Goal: Check status: Check status

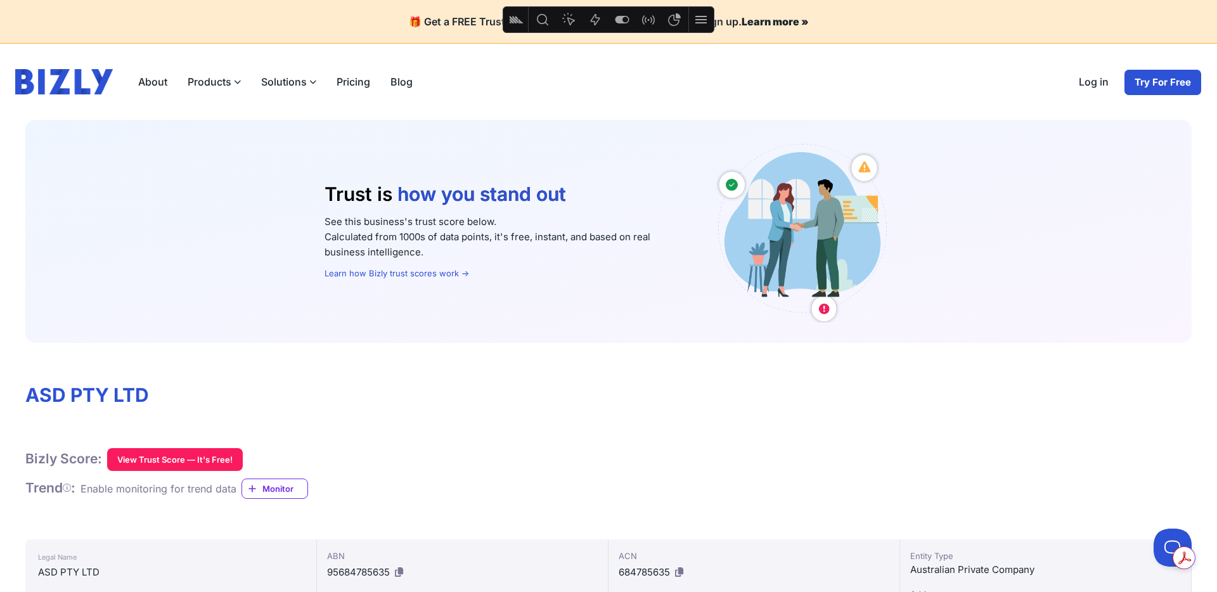
click at [629, 20] on icon "Feature flags" at bounding box center [621, 19] width 15 height 15
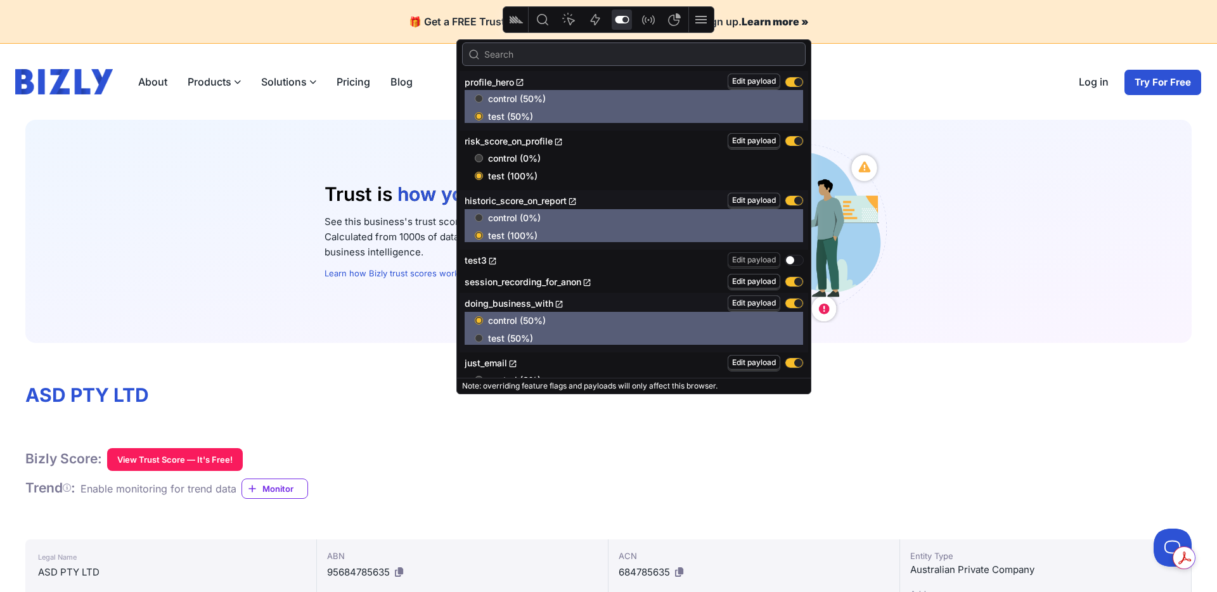
click at [480, 158] on input "control (0%)" at bounding box center [479, 158] width 8 height 8
radio input "true"
radio input "false"
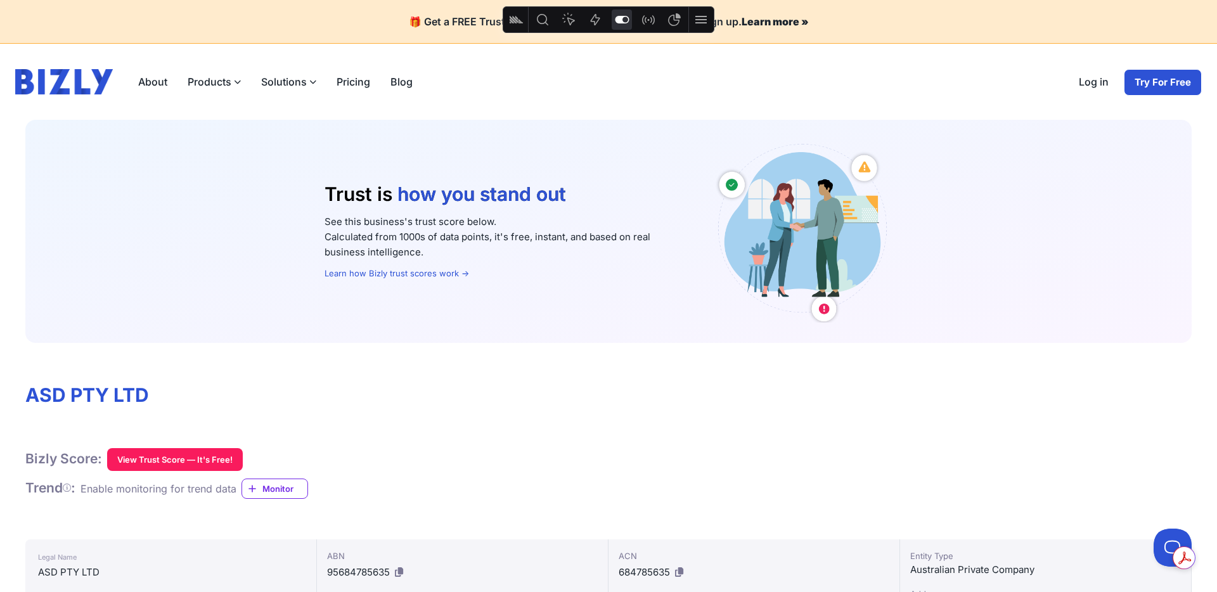
click at [338, 193] on span "Trust is" at bounding box center [358, 193] width 68 height 23
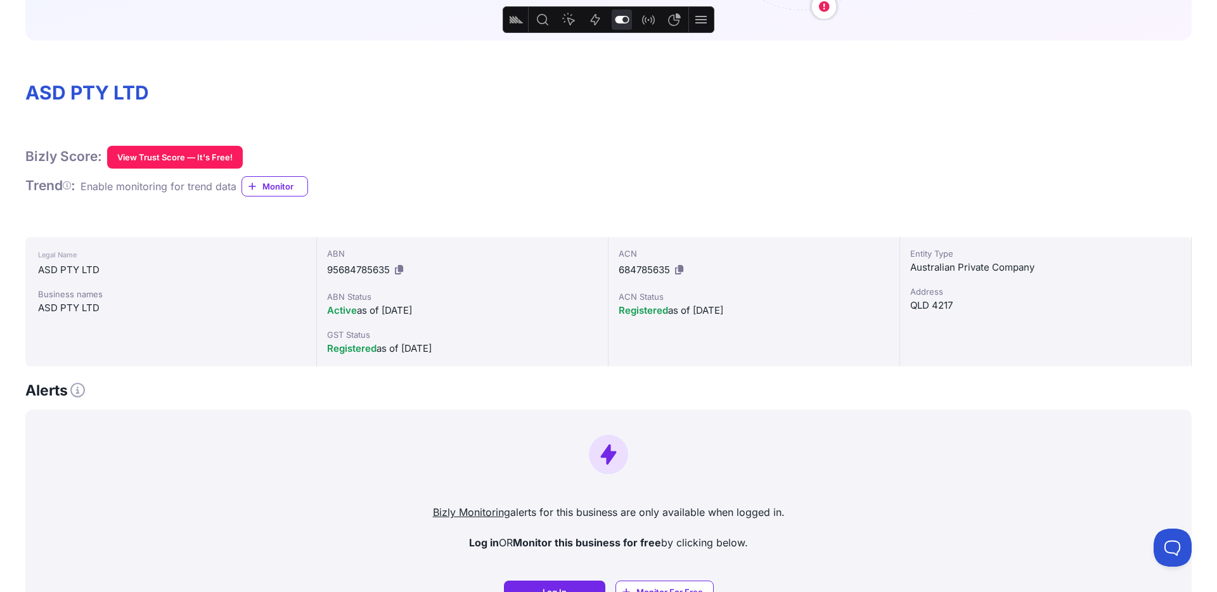
scroll to position [302, 0]
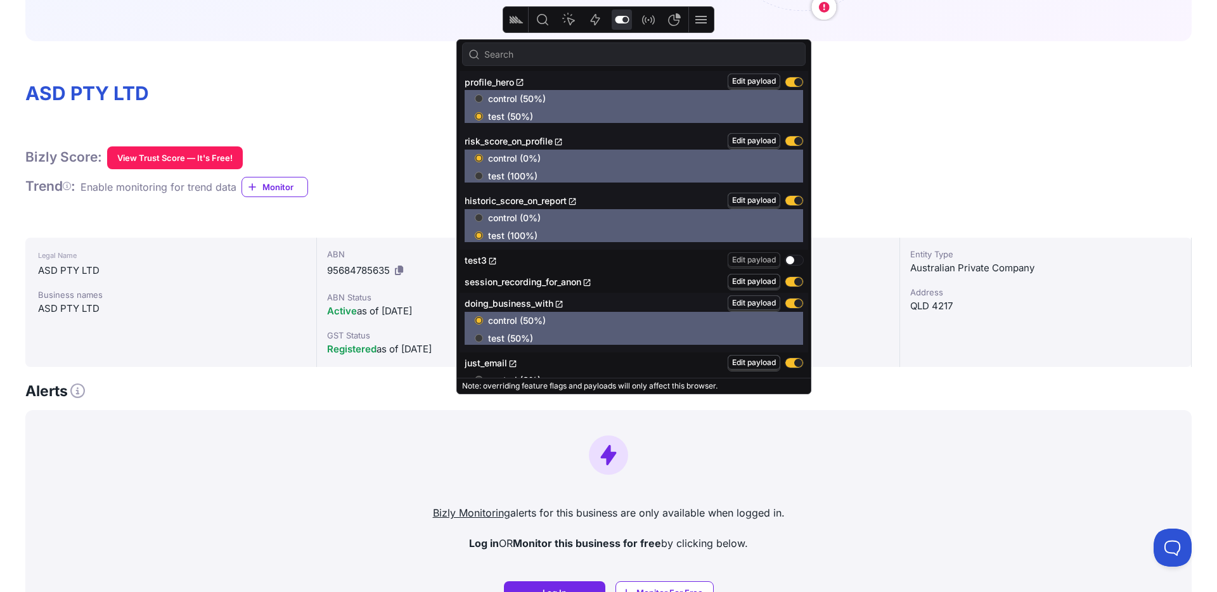
click at [629, 16] on button "Feature flags" at bounding box center [621, 20] width 20 height 20
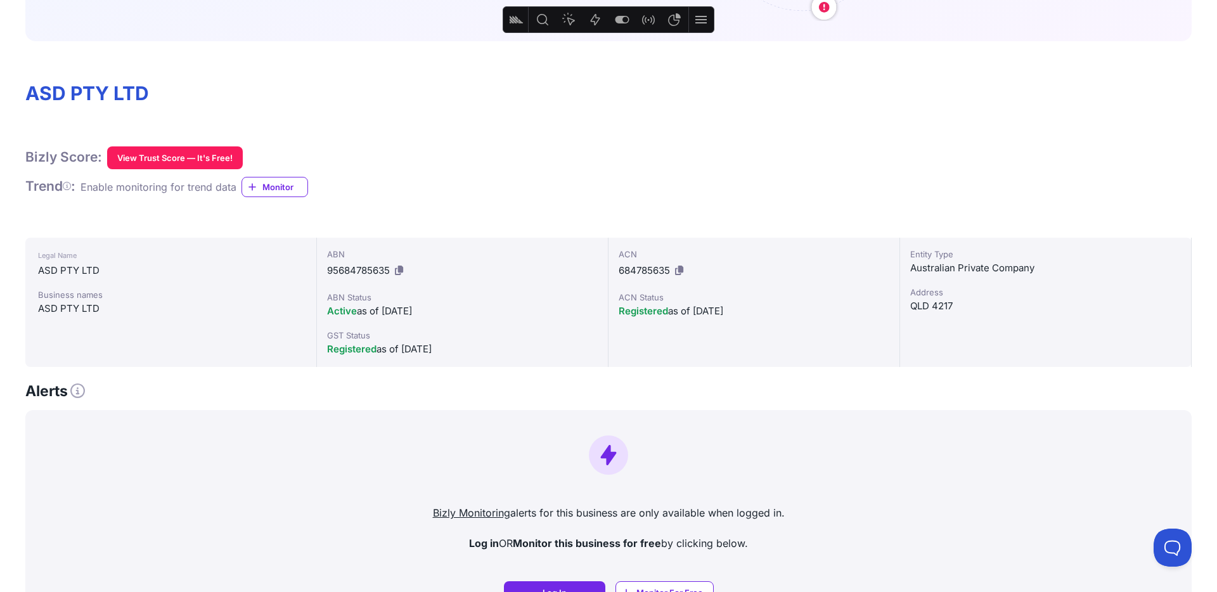
click at [629, 16] on button "Feature flags" at bounding box center [621, 20] width 20 height 20
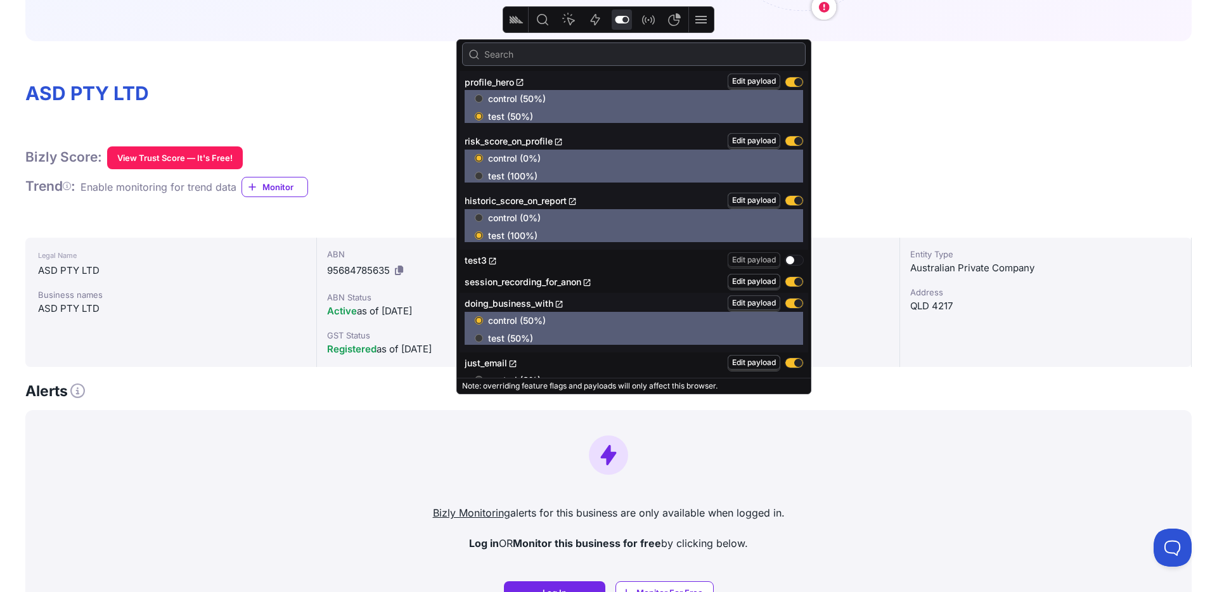
click at [480, 174] on input "test (100%)" at bounding box center [479, 176] width 8 height 8
radio input "true"
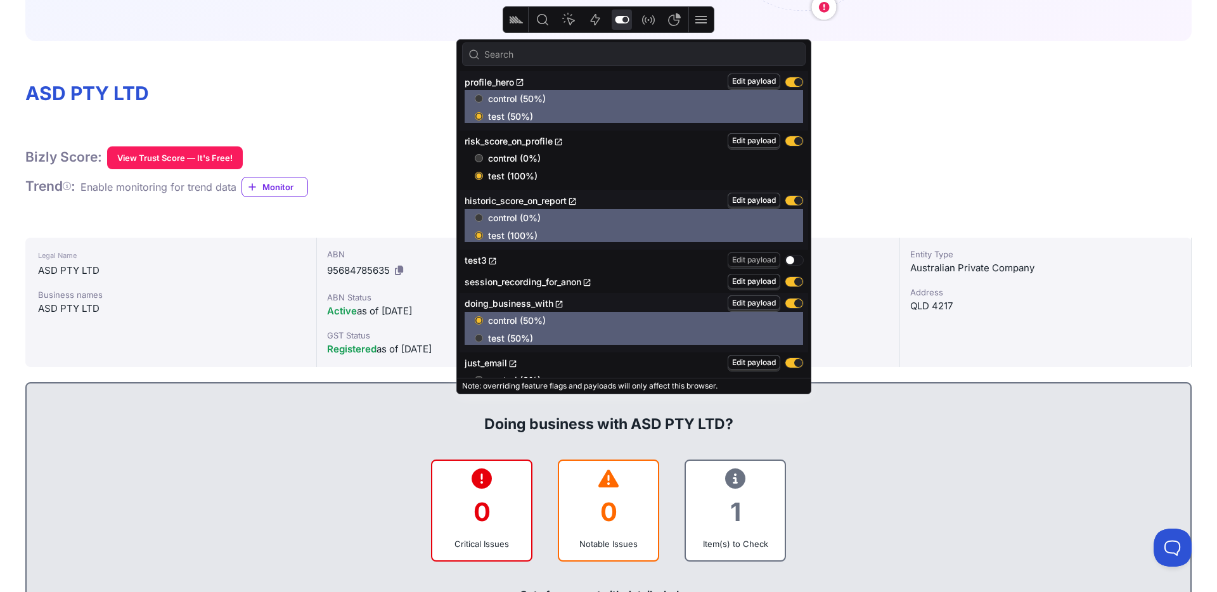
click at [480, 174] on input "test (100%)" at bounding box center [479, 176] width 8 height 8
click at [477, 154] on label "control (0%)" at bounding box center [639, 158] width 328 height 13
click at [477, 154] on input "control (0%)" at bounding box center [479, 158] width 8 height 8
radio input "true"
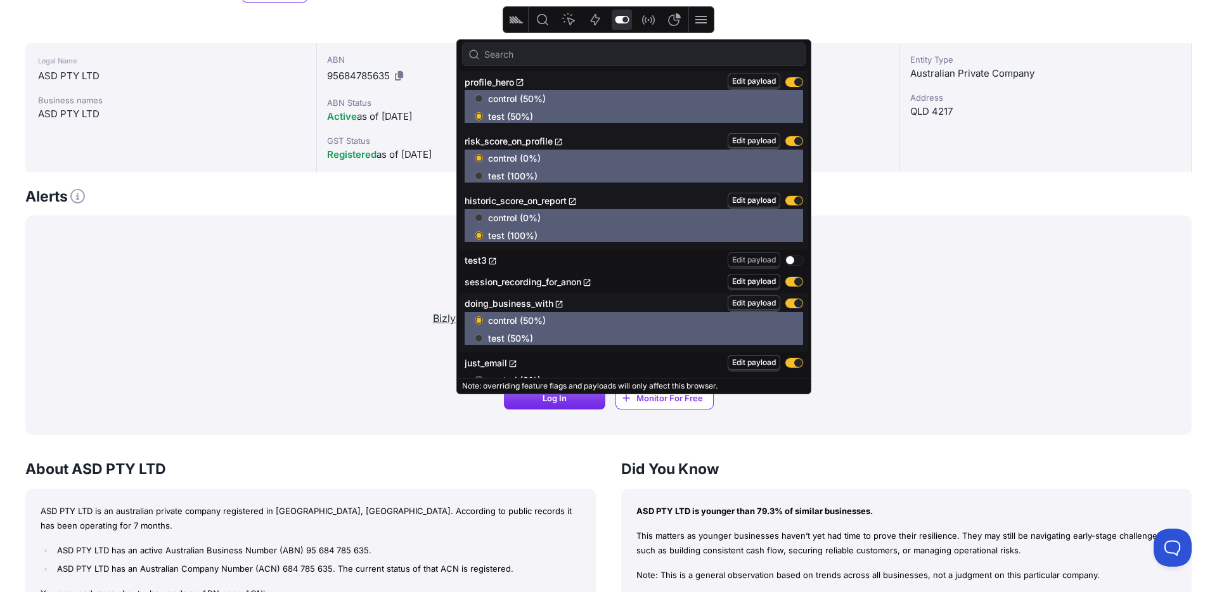
scroll to position [501, 0]
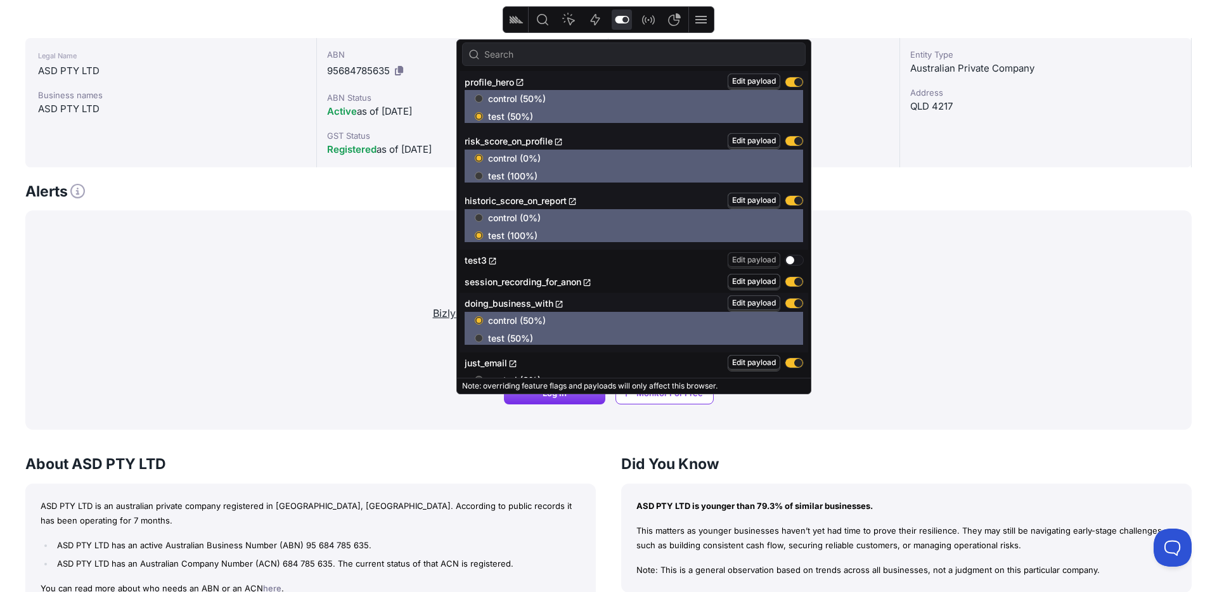
click at [480, 176] on input "test (100%)" at bounding box center [479, 176] width 8 height 8
radio input "true"
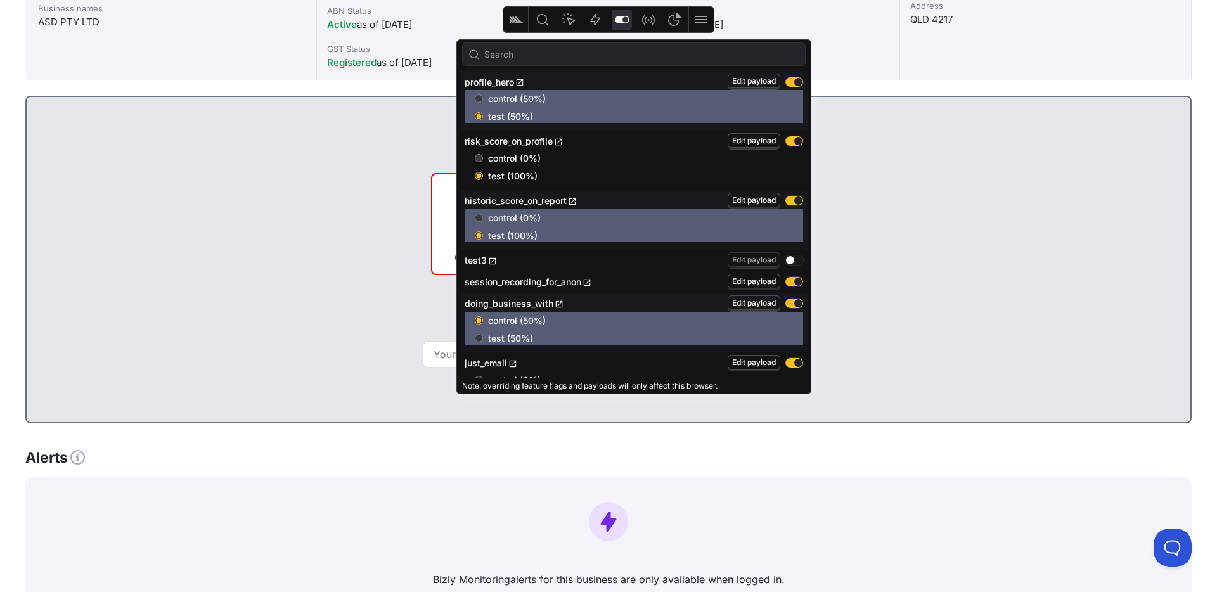
scroll to position [589, 0]
click at [478, 157] on input "control (0%)" at bounding box center [479, 158] width 8 height 8
radio input "true"
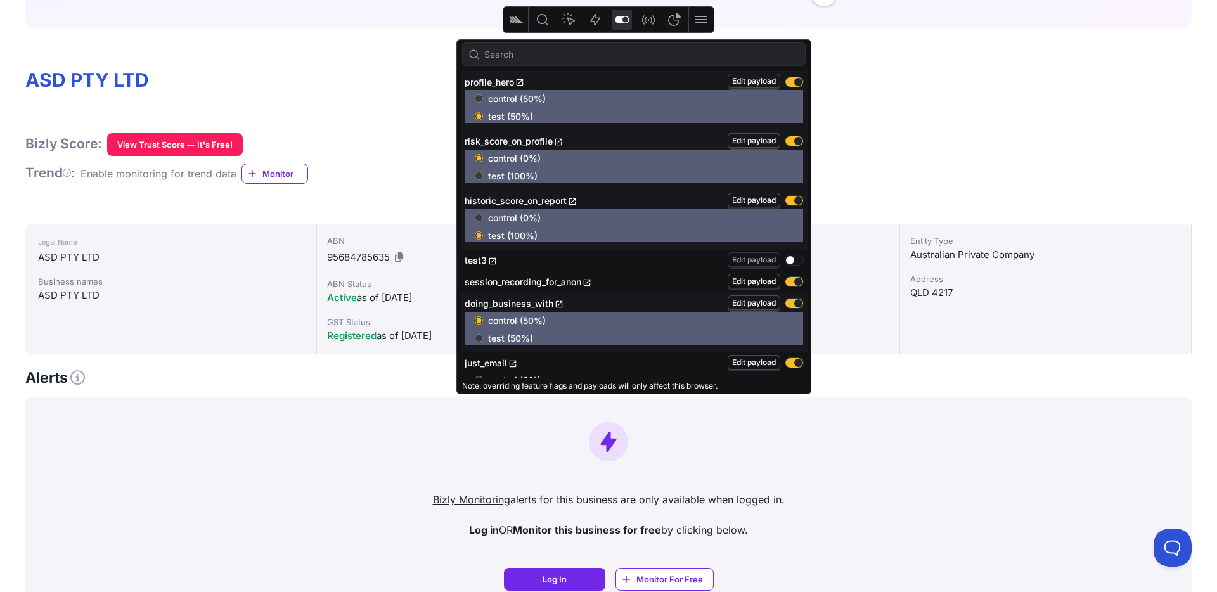
scroll to position [305, 0]
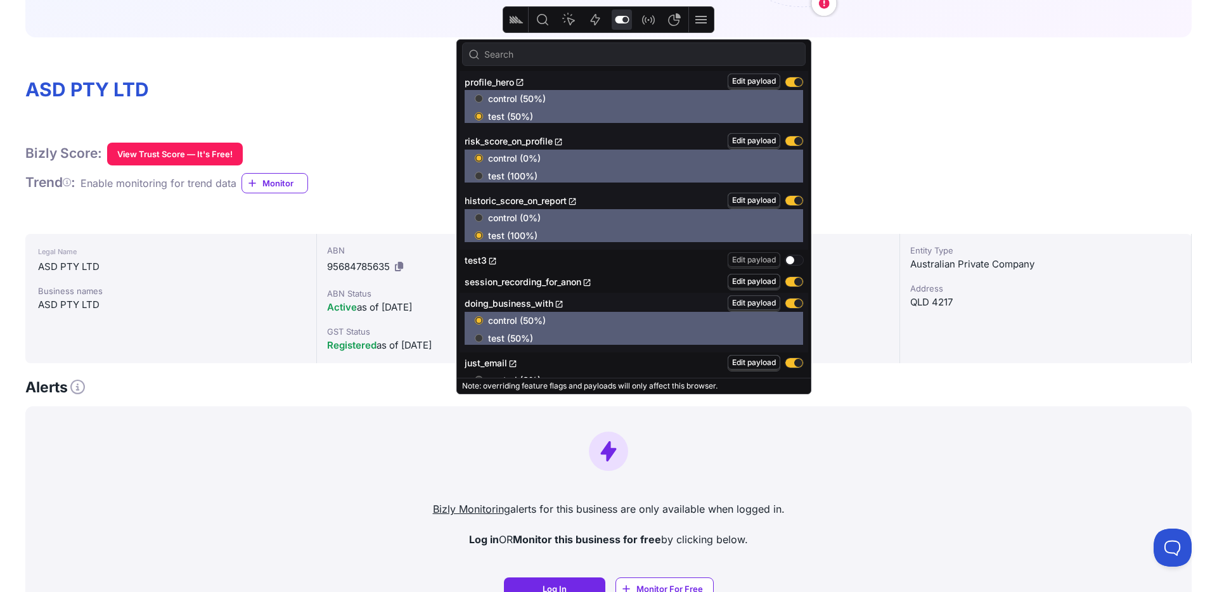
click at [480, 176] on input "test (100%)" at bounding box center [479, 176] width 8 height 8
radio input "true"
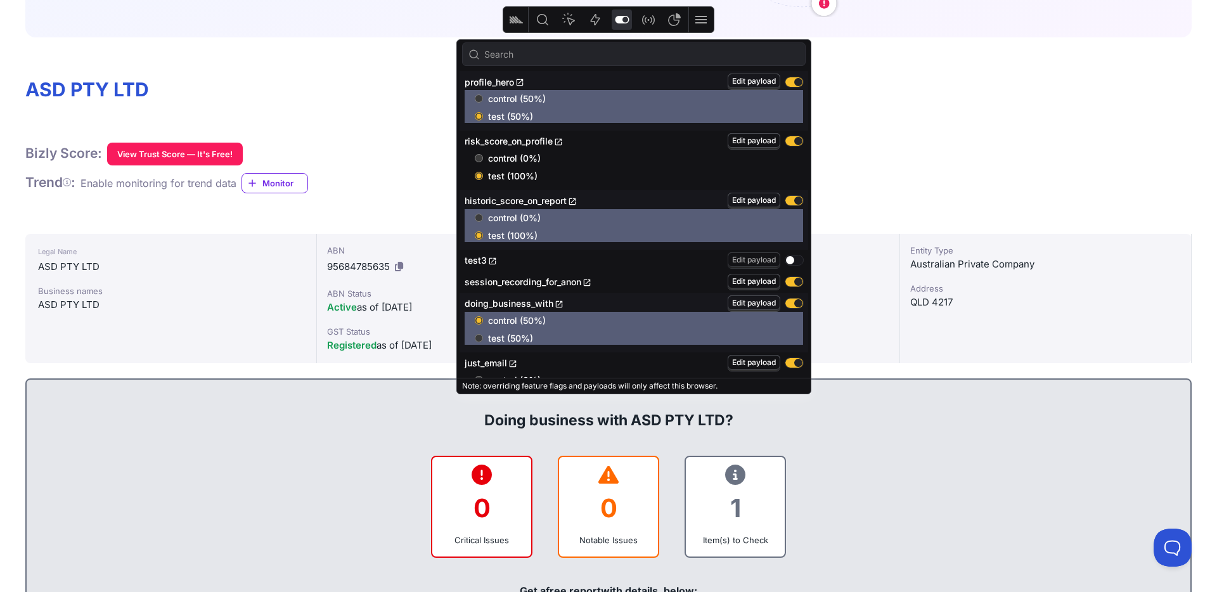
click at [480, 160] on input "control (0%)" at bounding box center [479, 158] width 8 height 8
radio input "true"
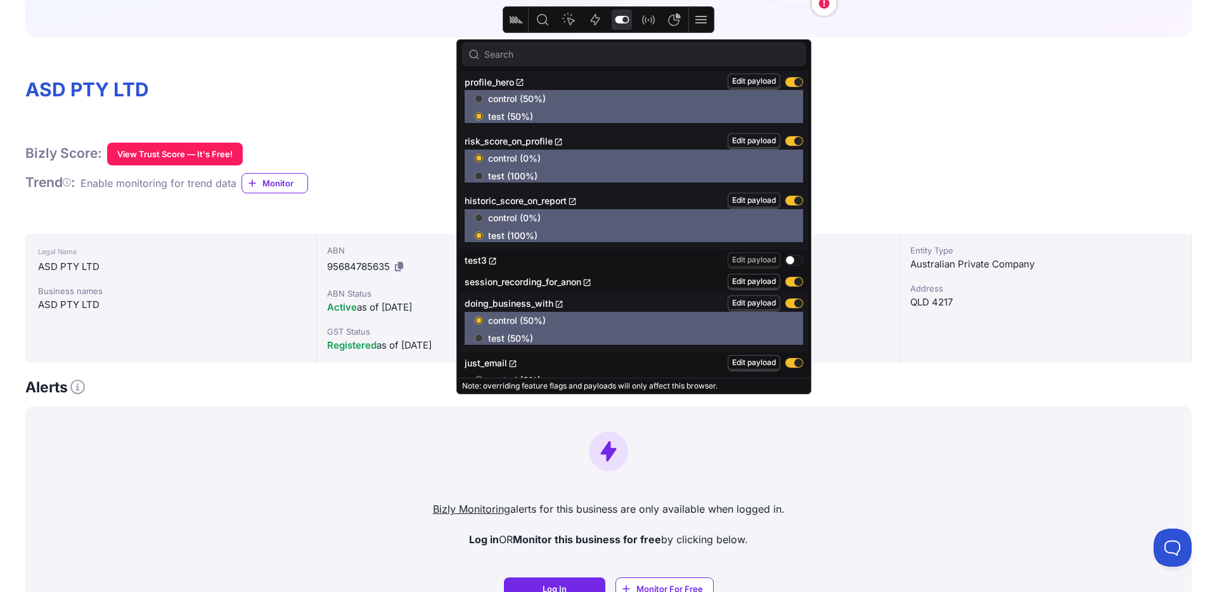
click at [482, 176] on input "test (100%)" at bounding box center [479, 176] width 8 height 8
radio input "true"
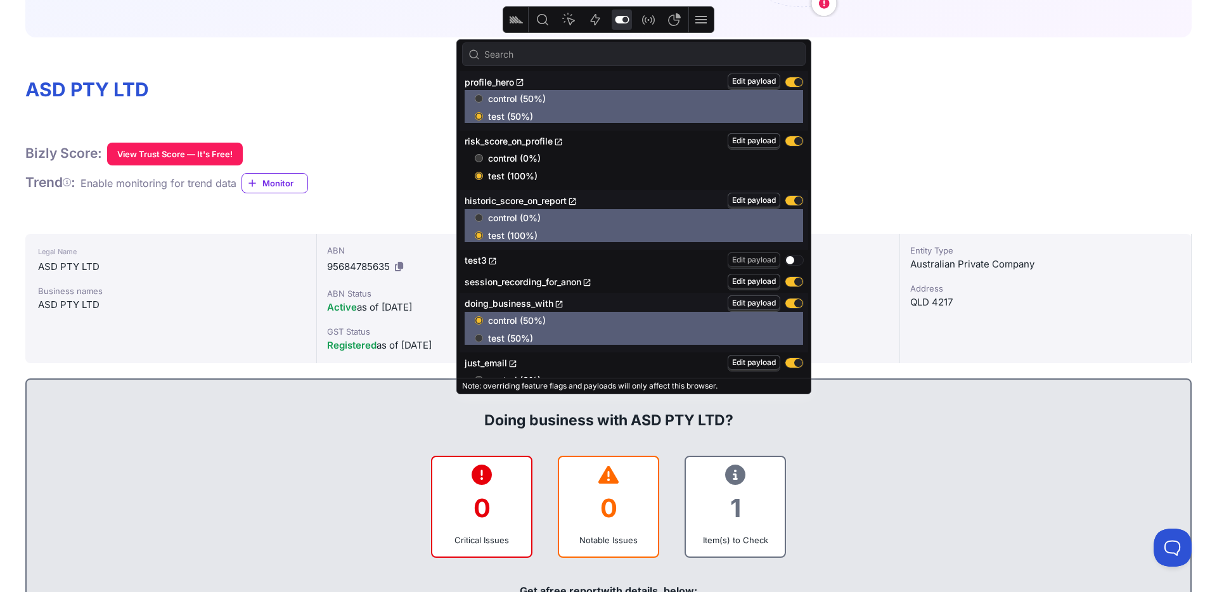
click at [482, 159] on input "control (0%)" at bounding box center [479, 158] width 8 height 8
radio input "true"
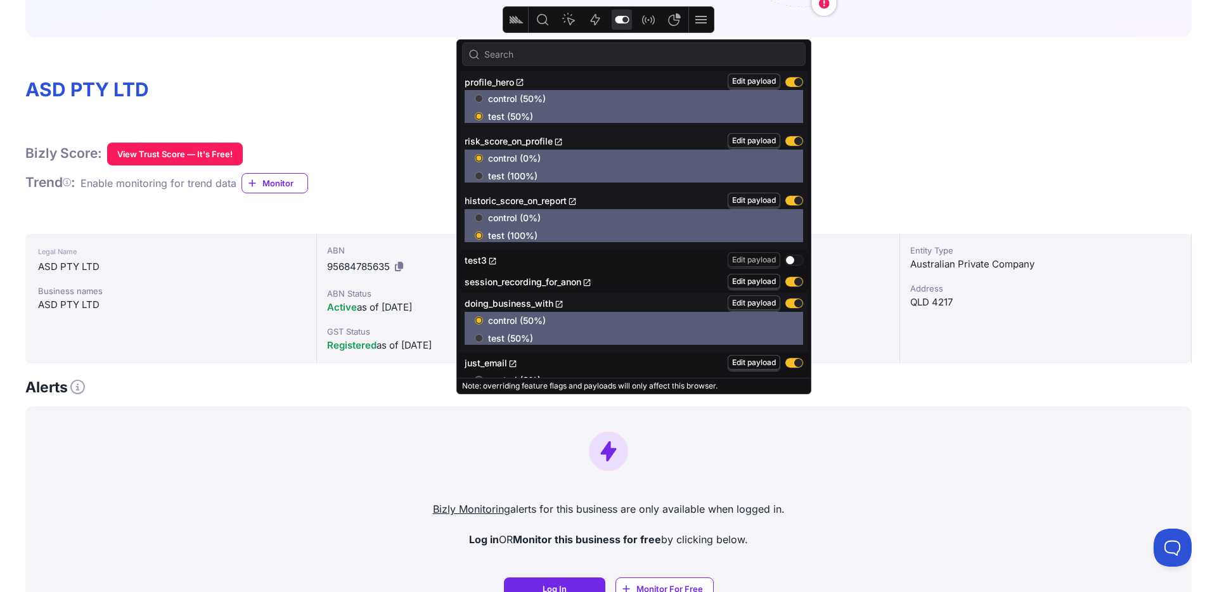
click at [482, 175] on input "test (100%)" at bounding box center [479, 176] width 8 height 8
radio input "true"
radio input "false"
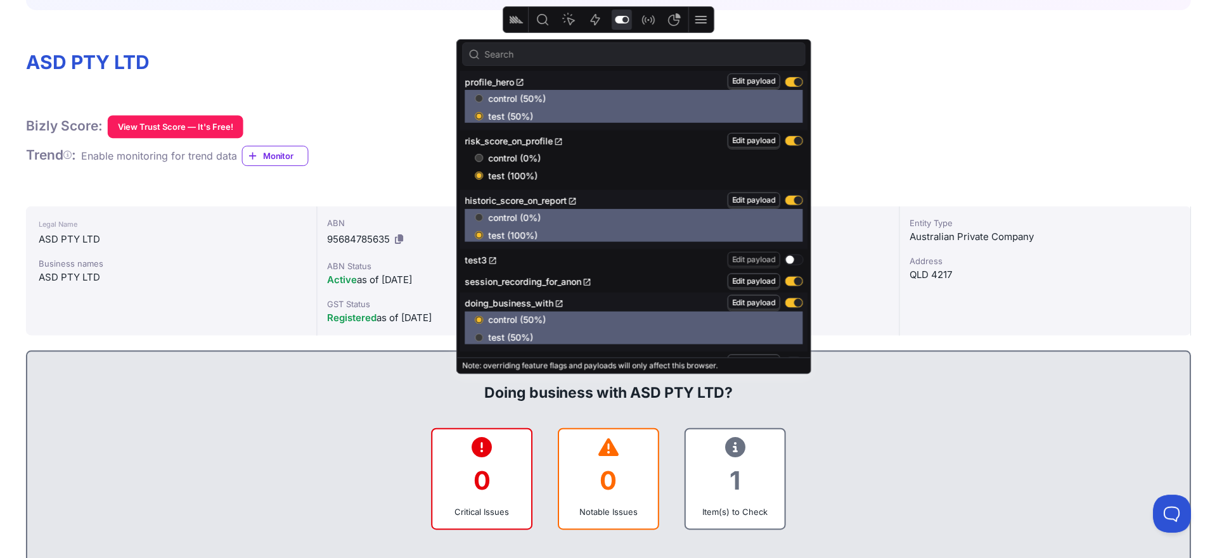
scroll to position [335, 0]
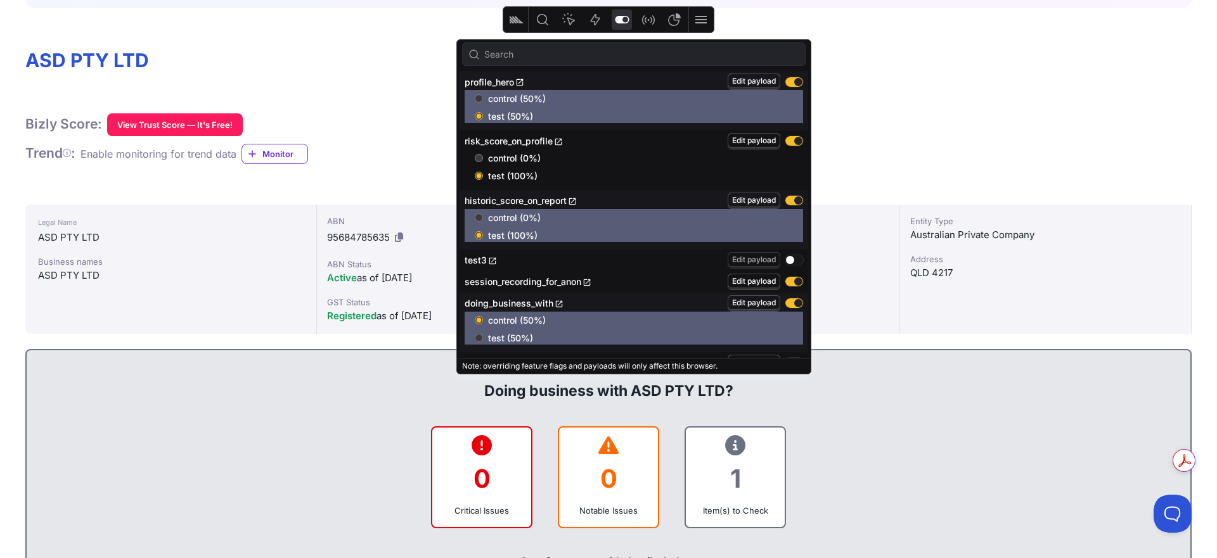
click at [790, 303] on button "button" at bounding box center [794, 303] width 18 height 10
radio input "false"
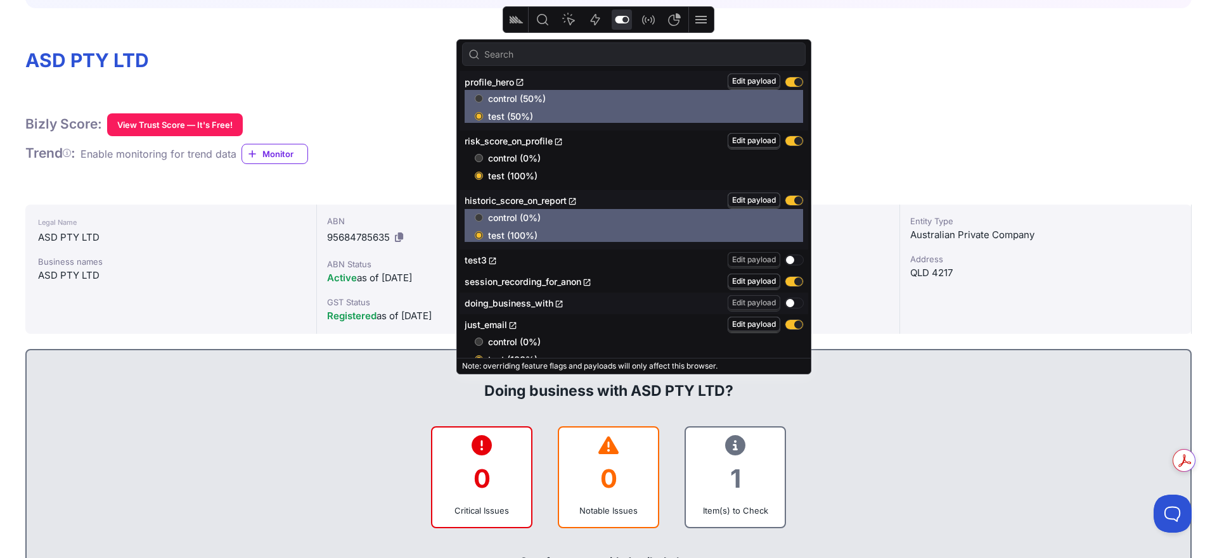
click at [478, 155] on input "control (0%)" at bounding box center [479, 158] width 8 height 8
radio input "true"
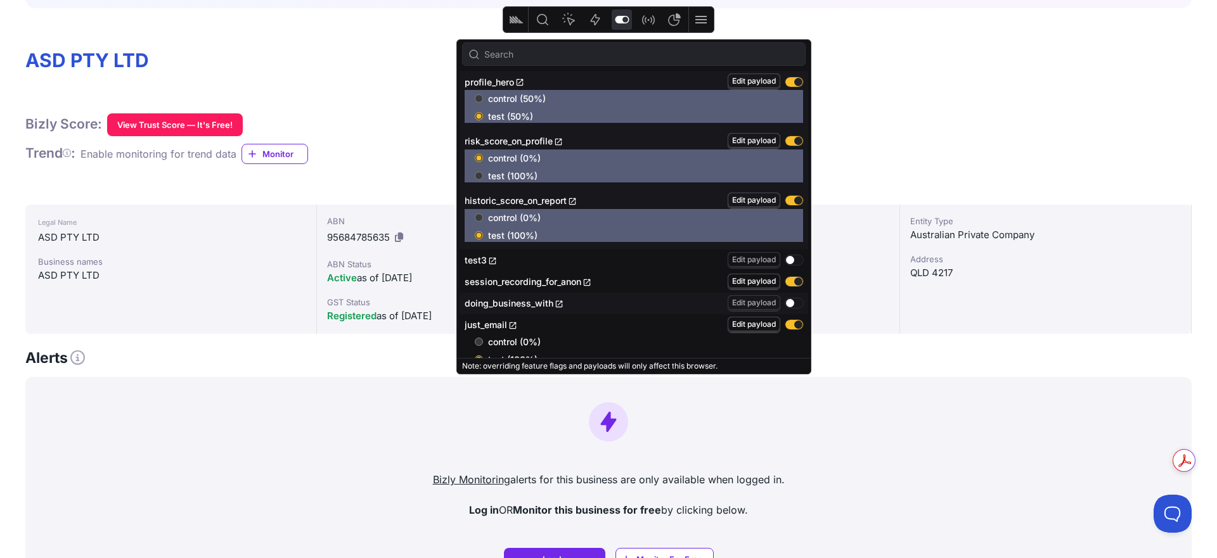
click at [478, 155] on input "control (0%)" at bounding box center [479, 158] width 8 height 8
click at [478, 175] on input "test (100%)" at bounding box center [479, 176] width 8 height 8
radio input "true"
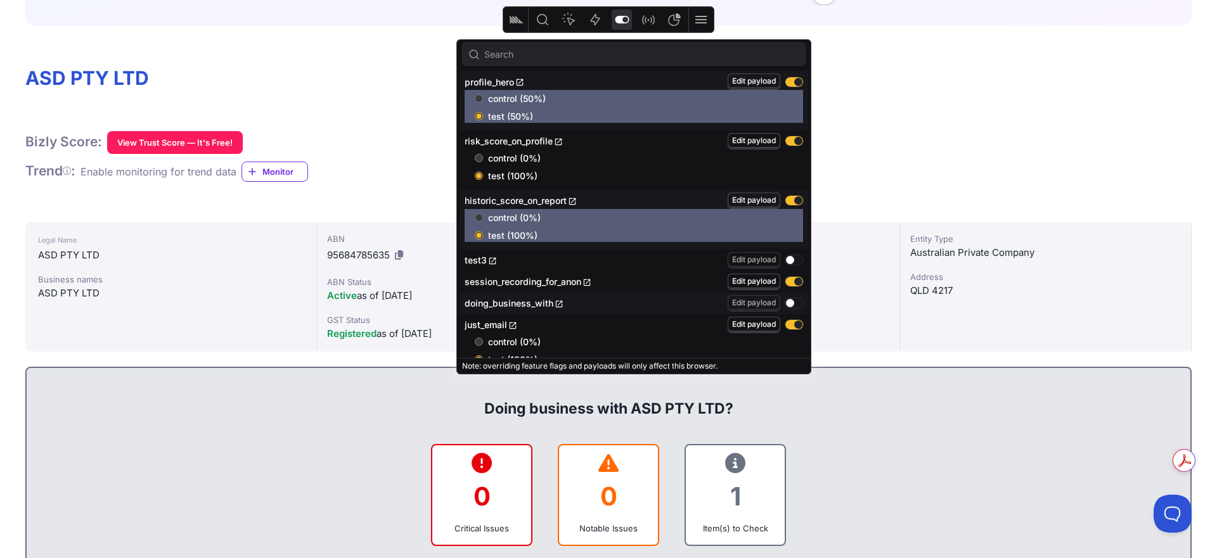
scroll to position [314, 0]
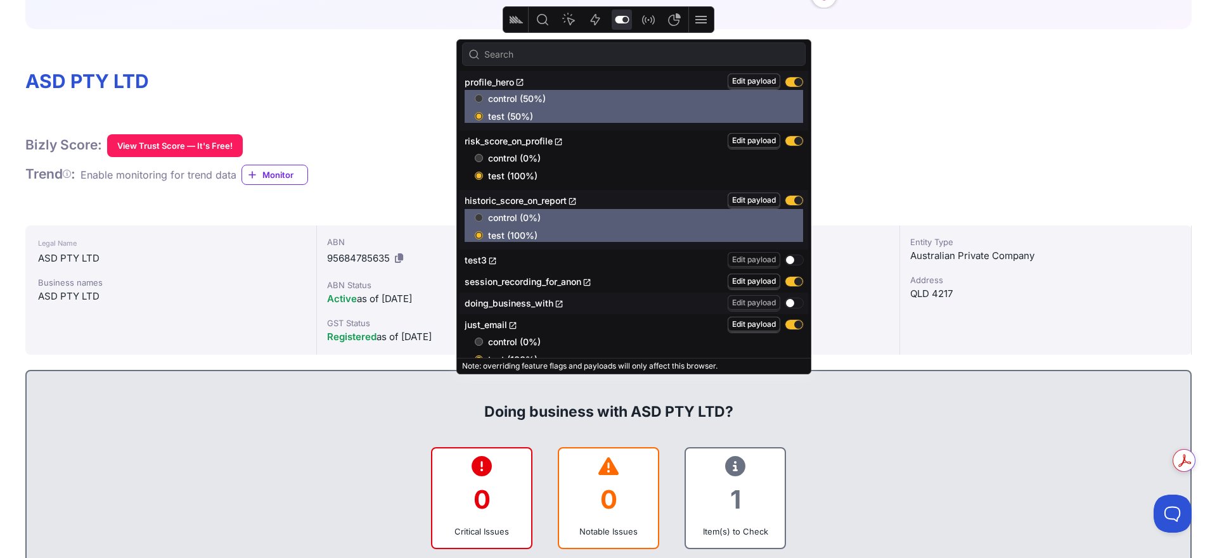
click at [480, 157] on input "control (0%)" at bounding box center [479, 158] width 8 height 8
radio input "true"
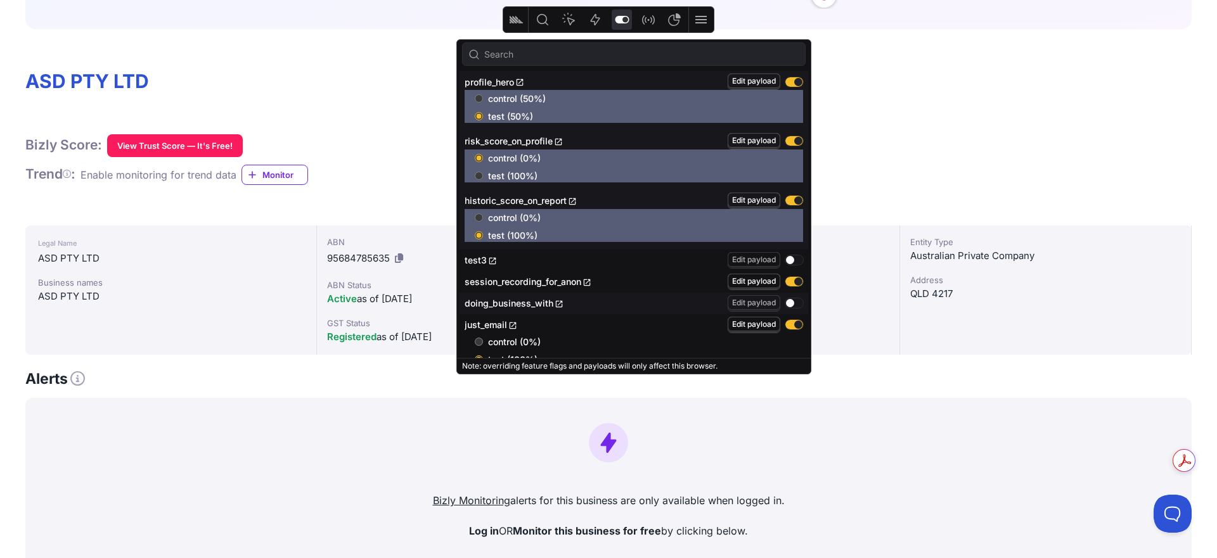
click at [480, 175] on input "test (100%)" at bounding box center [479, 176] width 8 height 8
radio input "true"
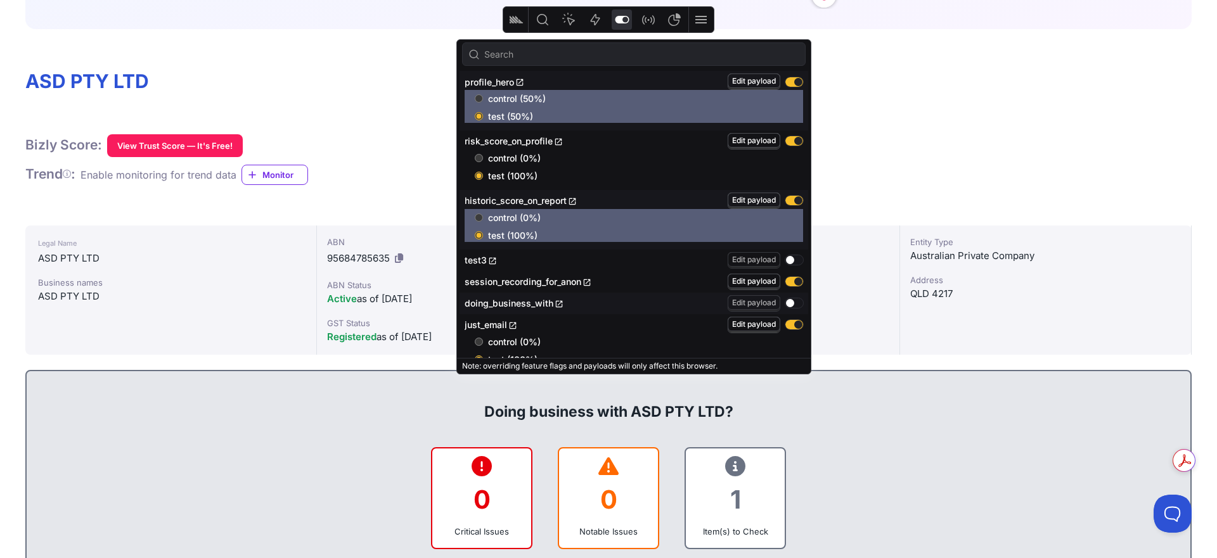
click at [481, 157] on input "control (0%)" at bounding box center [479, 158] width 8 height 8
radio input "true"
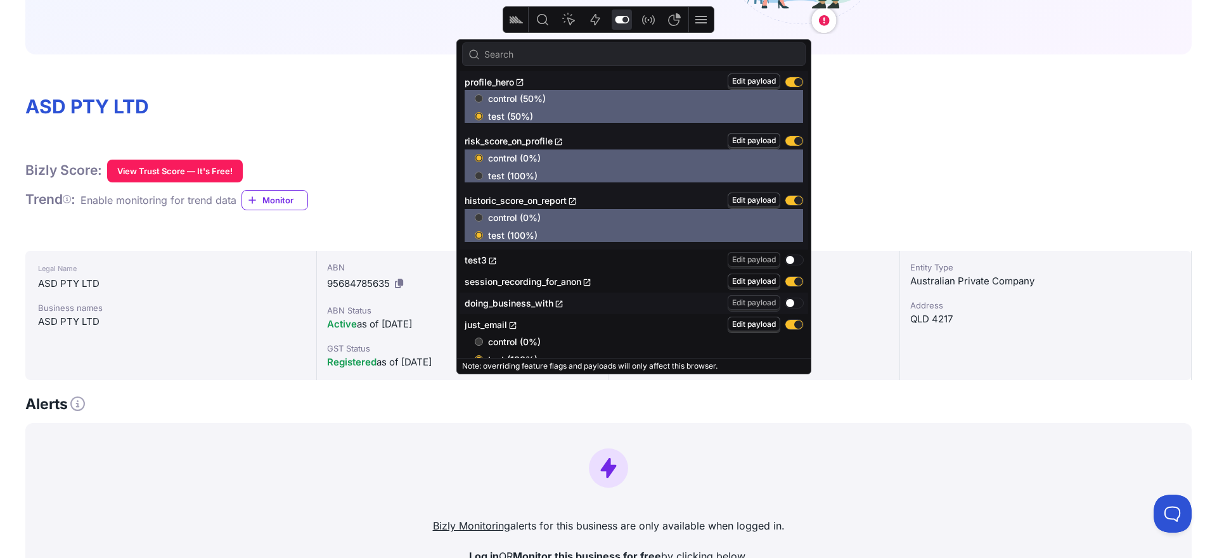
scroll to position [286, 0]
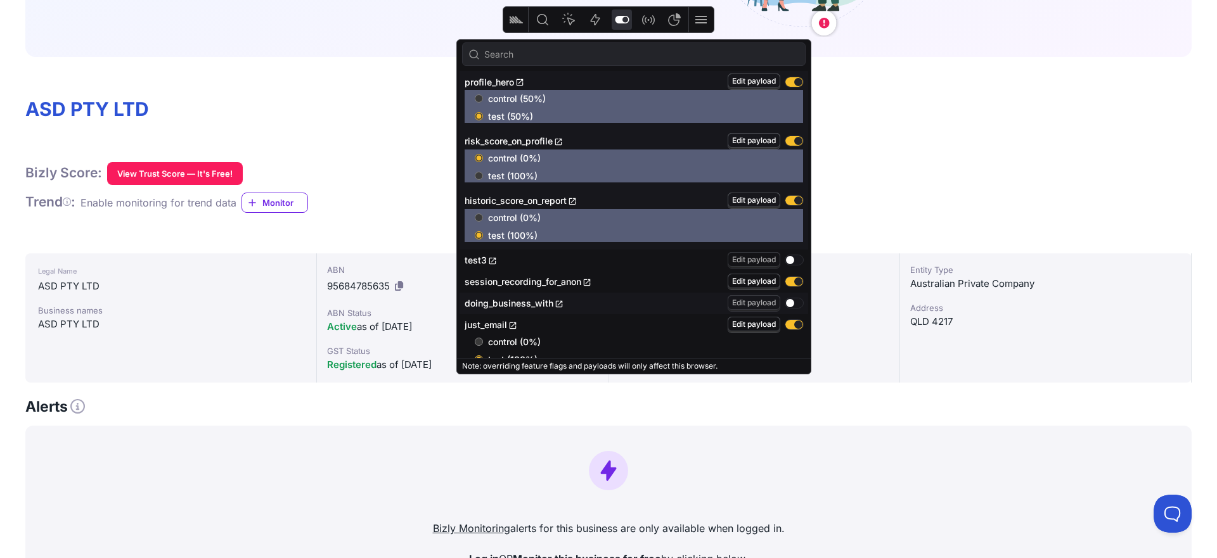
click at [482, 177] on input "test (100%)" at bounding box center [479, 176] width 8 height 8
radio input "true"
radio input "false"
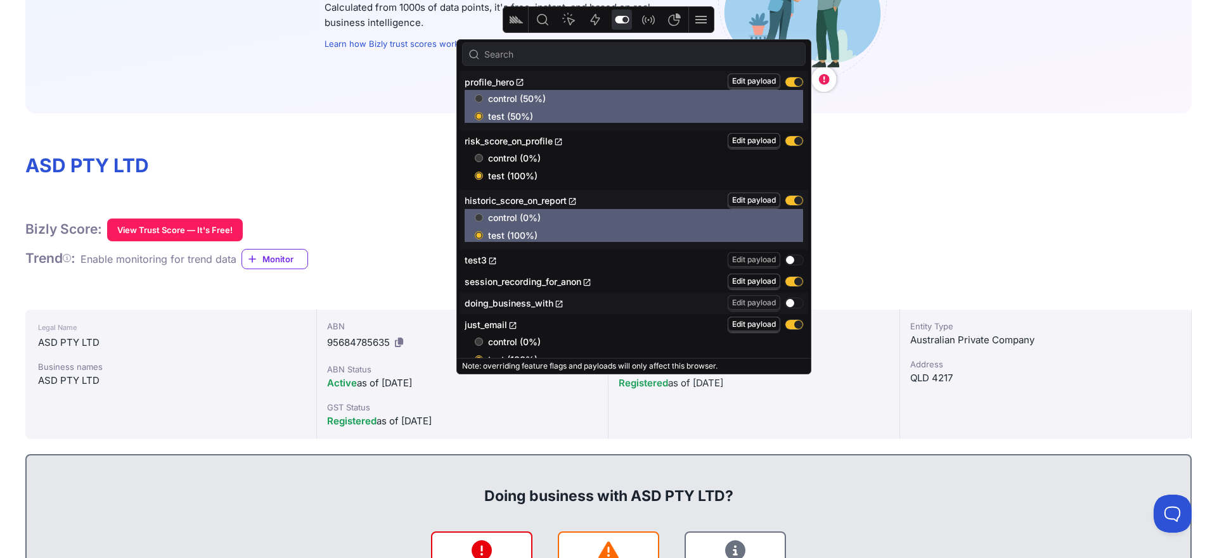
scroll to position [219, 0]
